Goal: Task Accomplishment & Management: Manage account settings

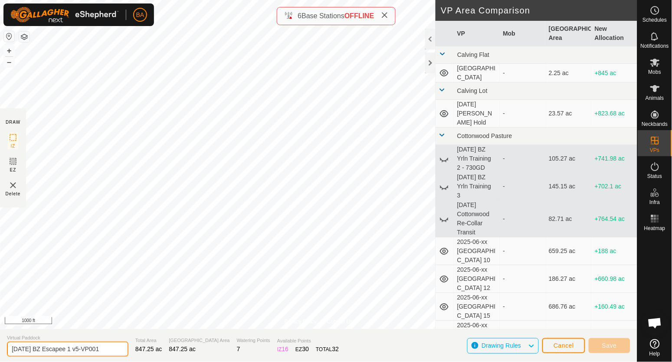
drag, startPoint x: 88, startPoint y: 352, endPoint x: 161, endPoint y: 347, distance: 73.0
click at [161, 347] on section "Virtual Paddock [DATE] BZ Escapee 1 v5-VP001 Total Area 847.25 ac Grazing Area …" at bounding box center [318, 345] width 637 height 33
type input "[DATE] BZ Escapee 1 v6"
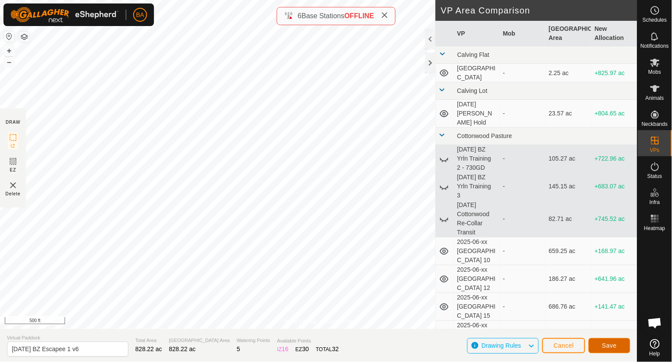
click at [596, 345] on button "Save" at bounding box center [610, 345] width 42 height 15
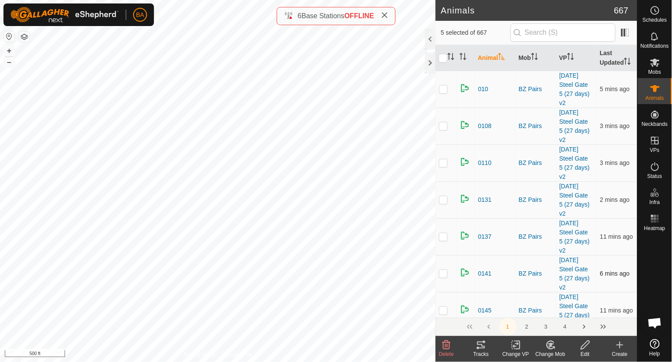
checkbox input "true"
click at [511, 340] on icon at bounding box center [516, 345] width 11 height 10
click at [526, 312] on span "Choose VP..." at bounding box center [538, 307] width 40 height 10
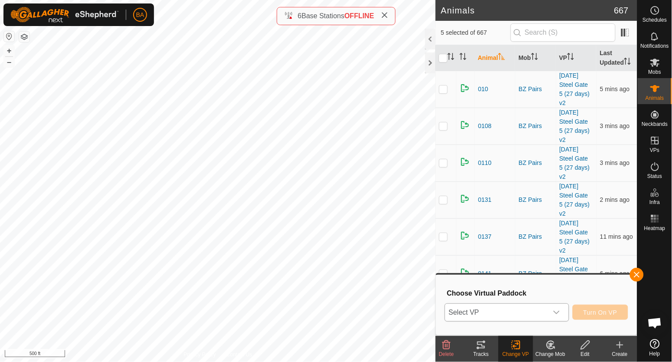
click at [524, 312] on span "Select VP" at bounding box center [496, 312] width 102 height 17
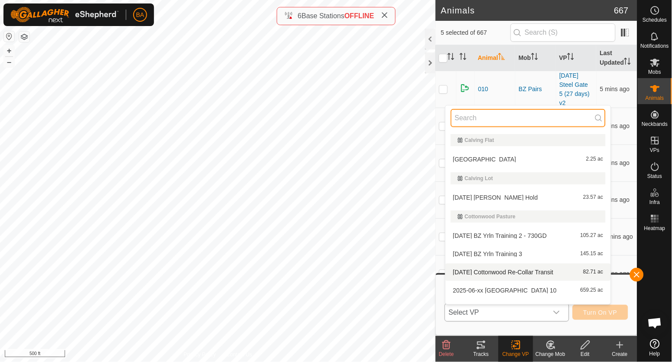
paste input "[DATE] BZ Escapee 1 v6"
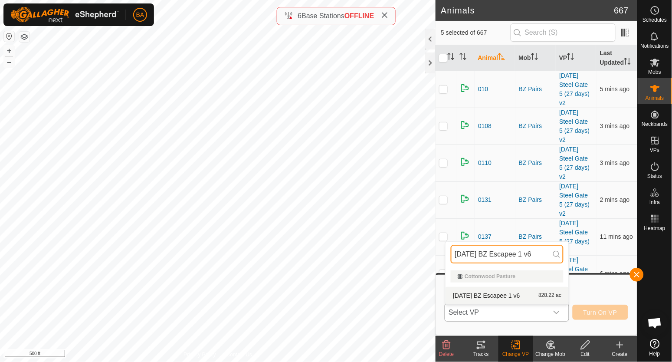
type input "[DATE] BZ Escapee 1 v6"
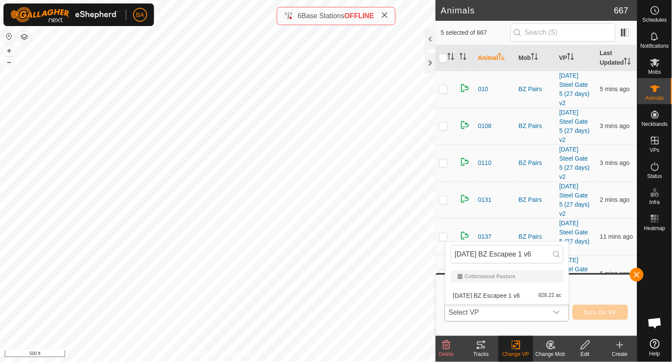
click at [530, 292] on li "[DATE] BZ Escapee 1 v6 828.22 ac" at bounding box center [507, 295] width 123 height 17
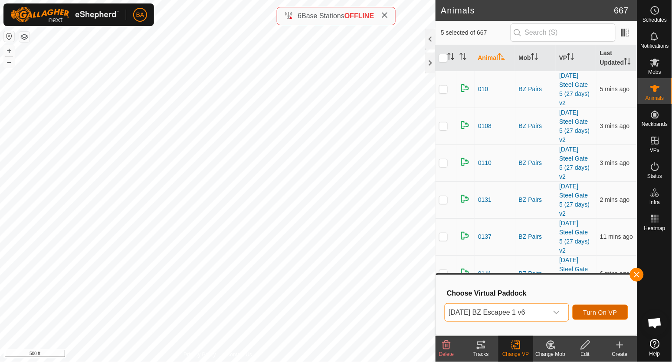
click at [589, 315] on button "Turn On VP" at bounding box center [601, 312] width 56 height 15
